Goal: Information Seeking & Learning: Check status

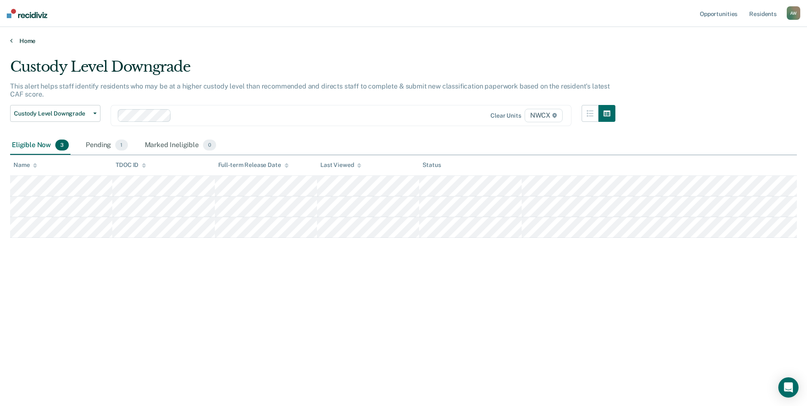
click at [18, 38] on link "Home" at bounding box center [403, 41] width 787 height 8
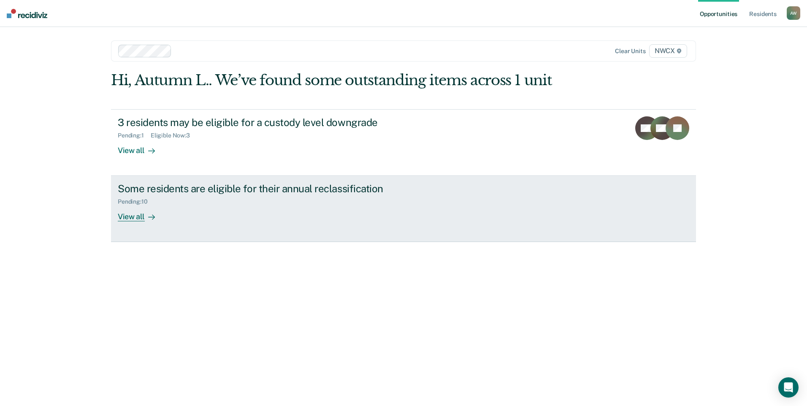
click at [132, 216] on div "View all" at bounding box center [141, 214] width 47 height 16
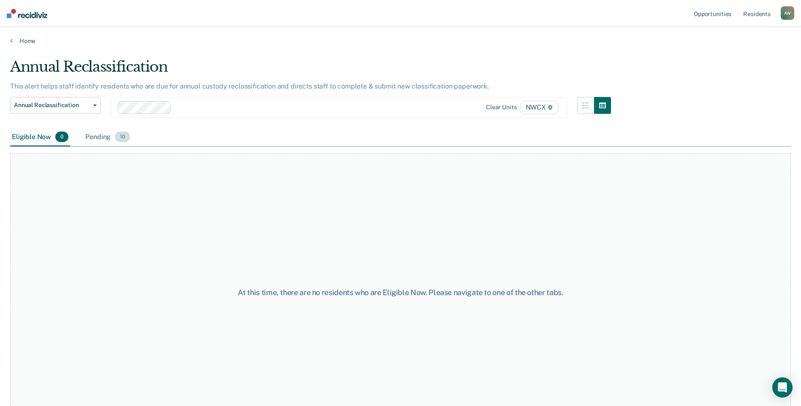
click at [121, 139] on span "10" at bounding box center [122, 137] width 15 height 11
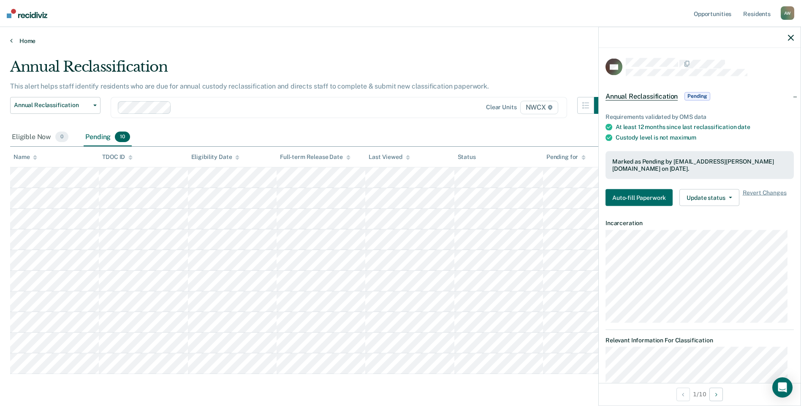
click at [22, 41] on link "Home" at bounding box center [400, 41] width 780 height 8
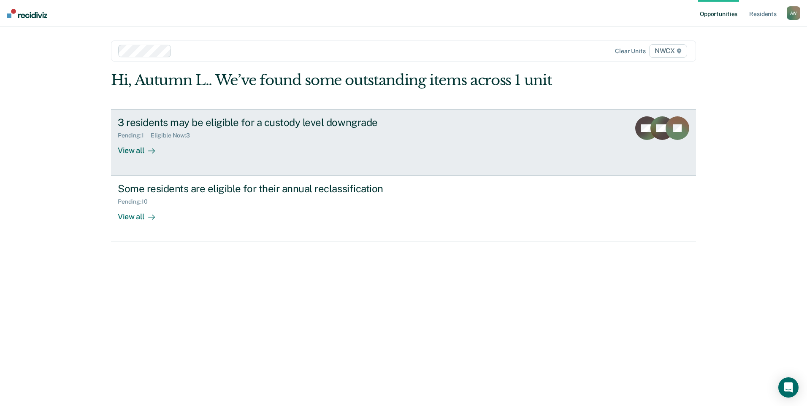
click at [129, 152] on div "View all" at bounding box center [141, 147] width 47 height 16
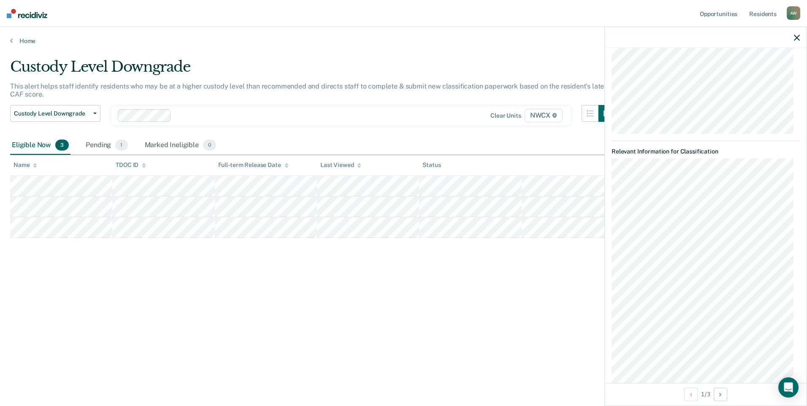
scroll to position [189, 0]
